Goal: Find specific page/section: Find specific page/section

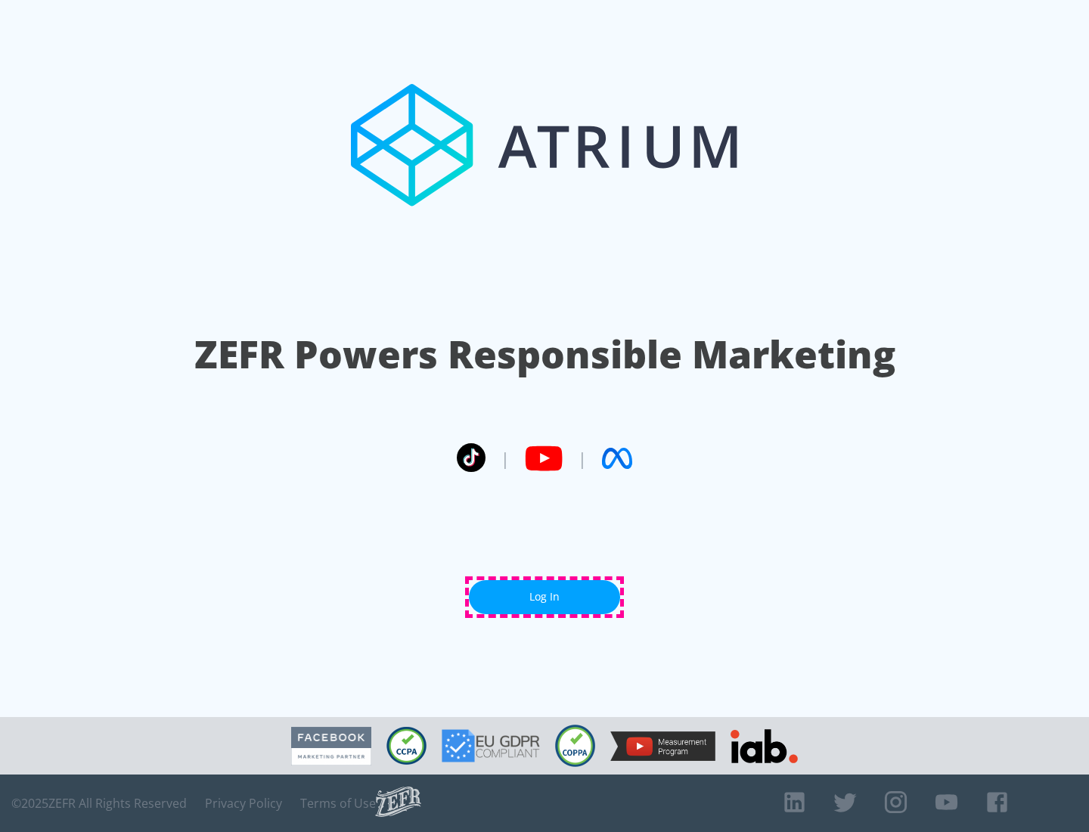
click at [544, 597] on link "Log In" at bounding box center [544, 597] width 151 height 34
